Goal: Find specific page/section: Find specific page/section

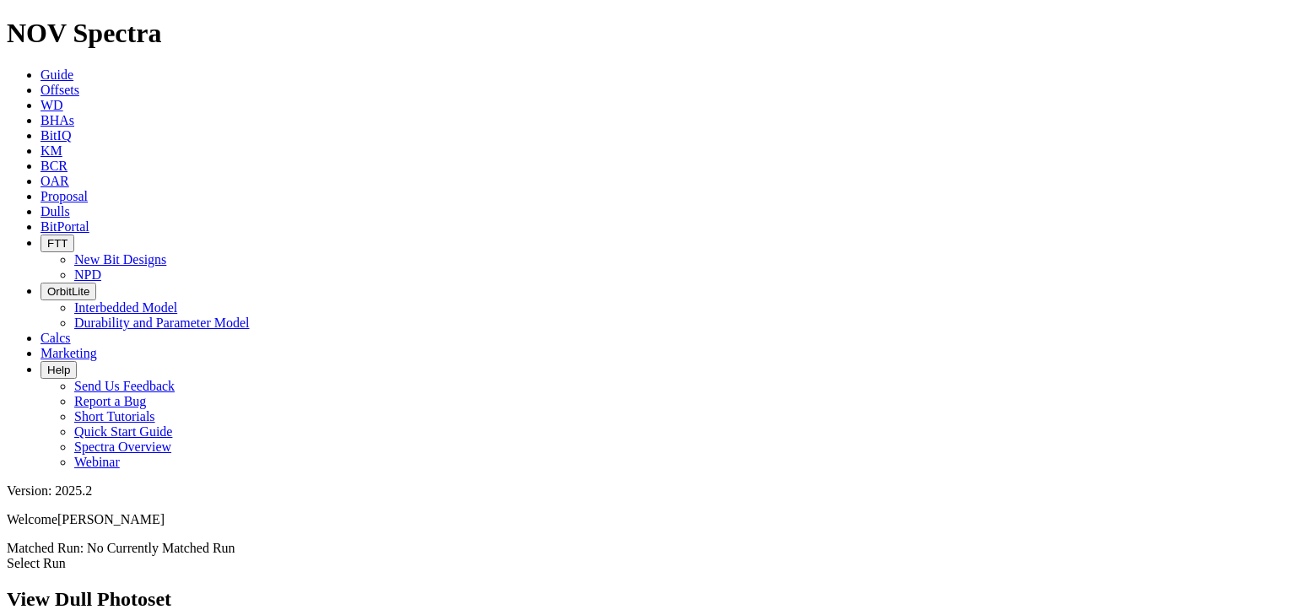
scroll to position [2028, 0]
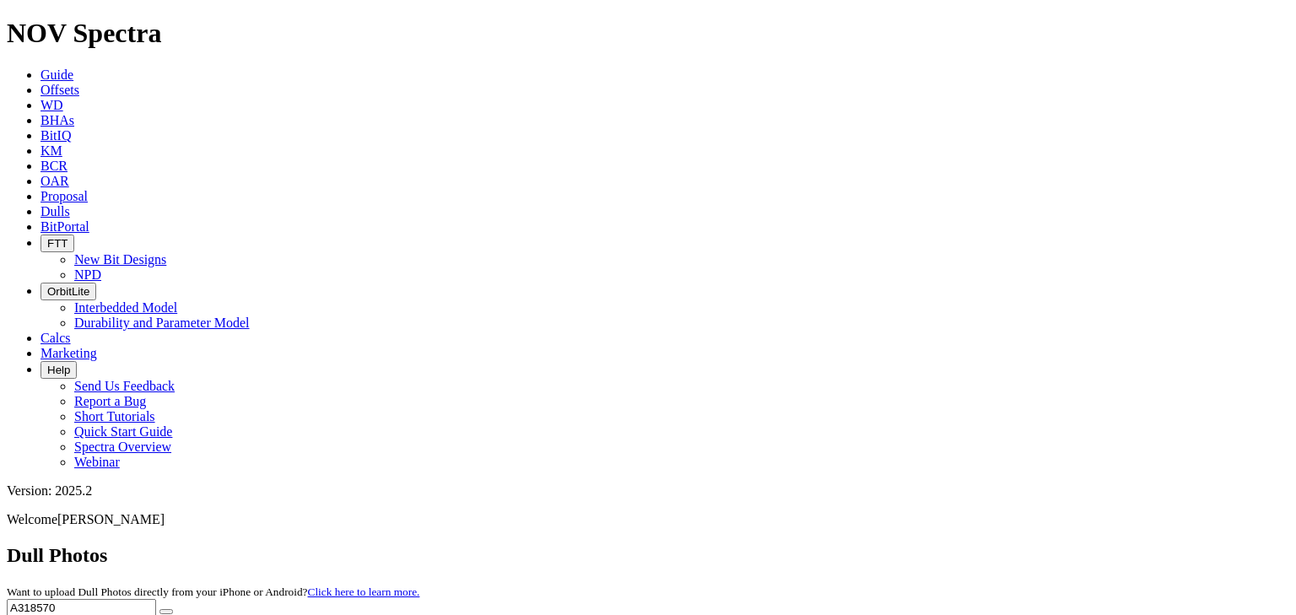
click at [156, 599] on input "A318570" at bounding box center [81, 608] width 149 height 18
paste input "6705"
type input "A316705"
click at [173, 609] on button "submit" at bounding box center [167, 611] width 14 height 5
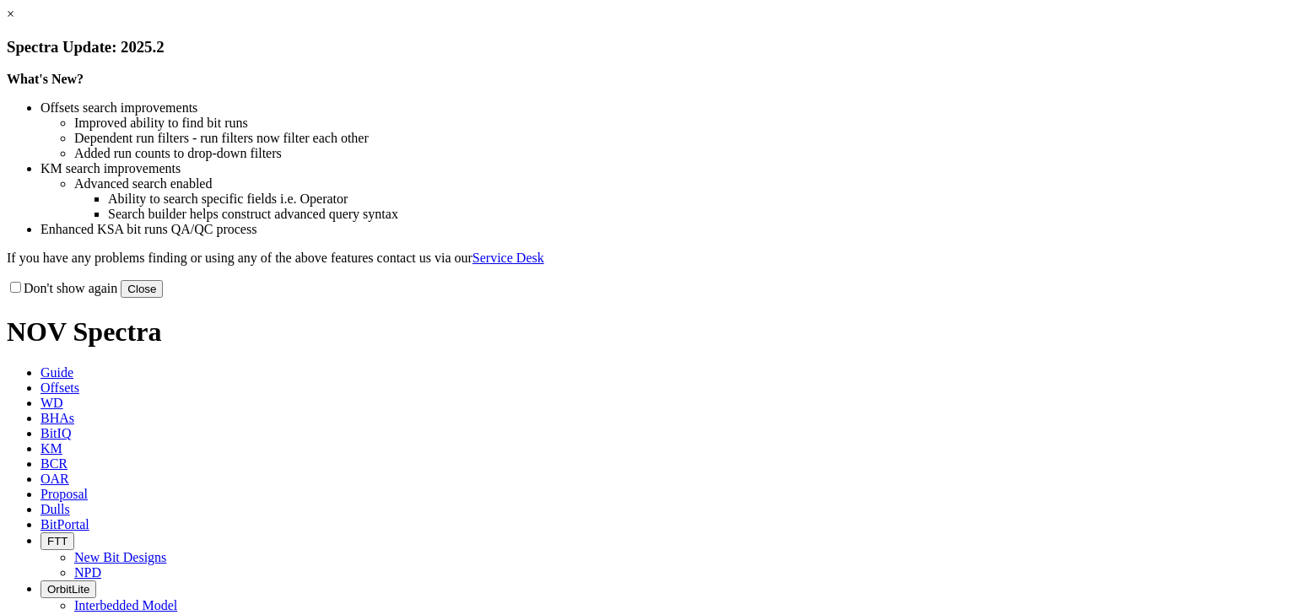
click at [14, 21] on link "×" at bounding box center [11, 14] width 8 height 14
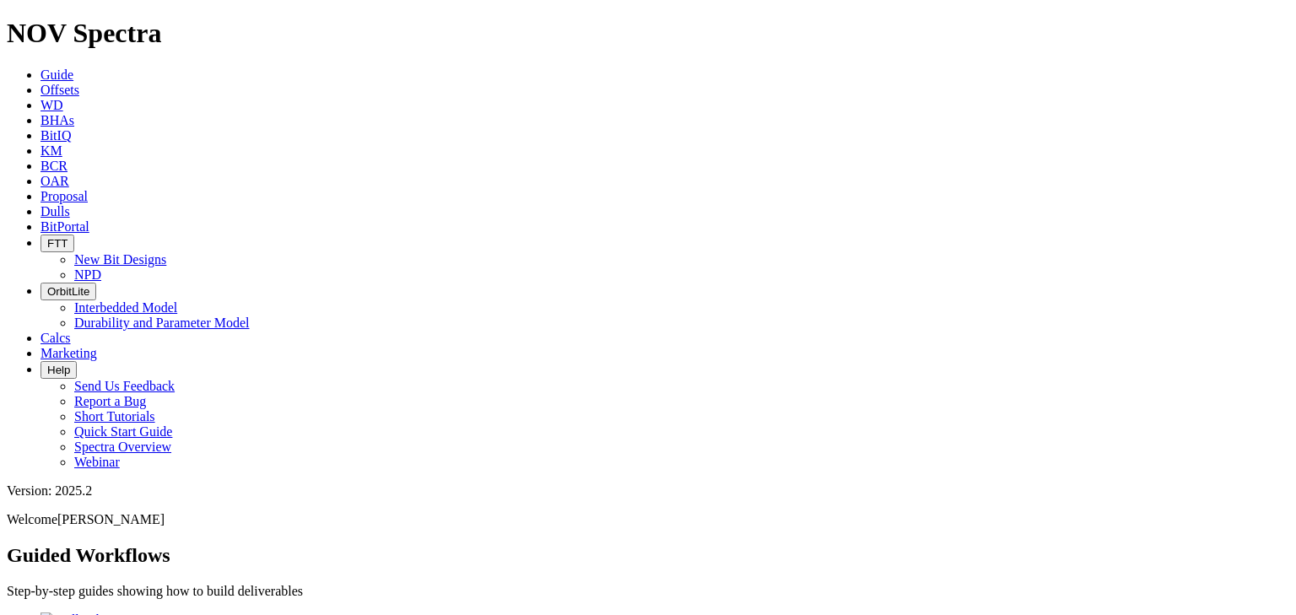
click at [74, 235] on button "FTT" at bounding box center [58, 244] width 34 height 18
click at [166, 252] on link "New Bit Designs" at bounding box center [120, 259] width 92 height 14
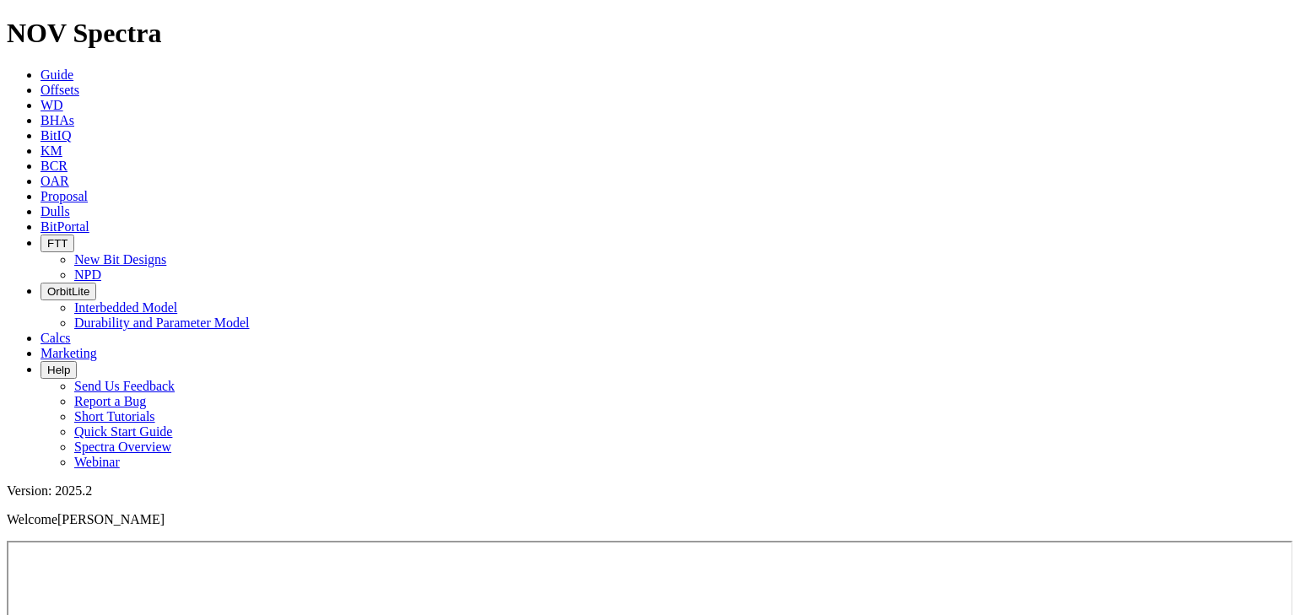
click at [89, 219] on span "BitPortal" at bounding box center [65, 226] width 49 height 14
click at [89, 285] on span "OrbitLite" at bounding box center [68, 291] width 42 height 13
click at [250, 316] on link "Durability and Parameter Model" at bounding box center [162, 323] width 176 height 14
